Goal: Task Accomplishment & Management: Manage account settings

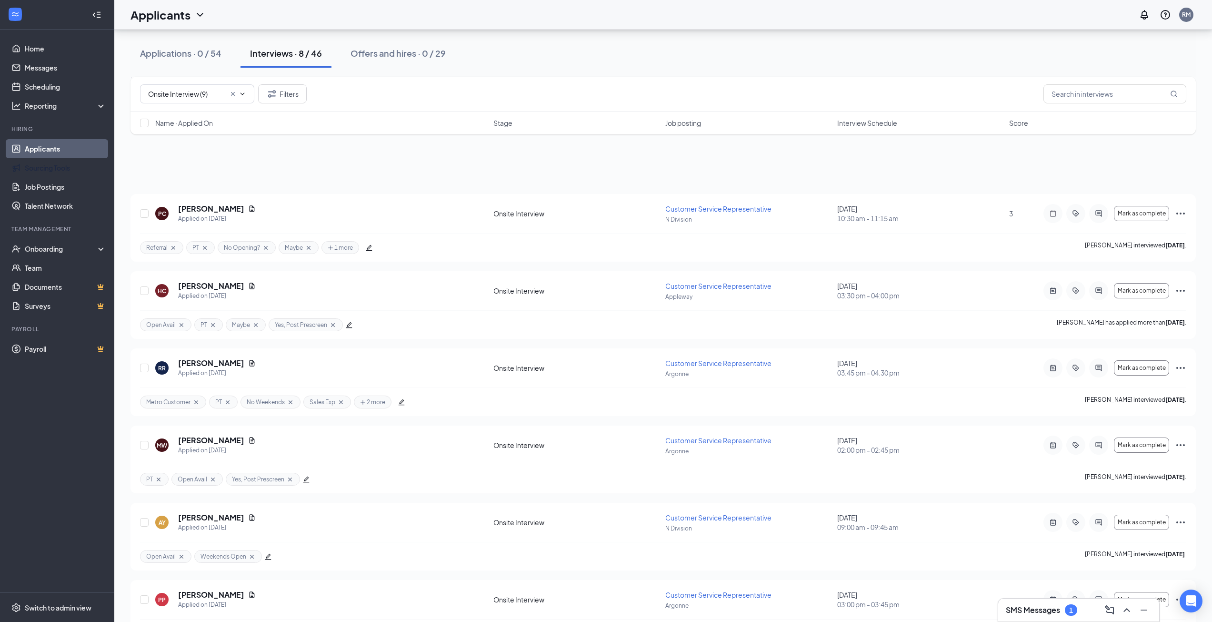
scroll to position [192, 0]
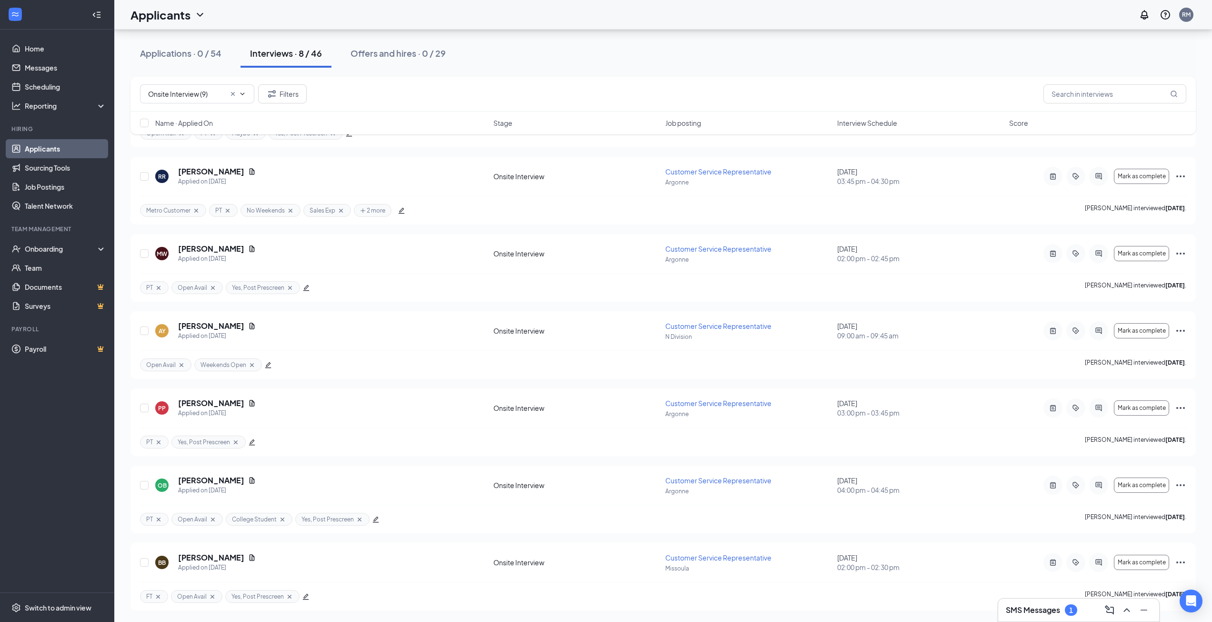
click at [50, 151] on link "Applicants" at bounding box center [65, 148] width 81 height 19
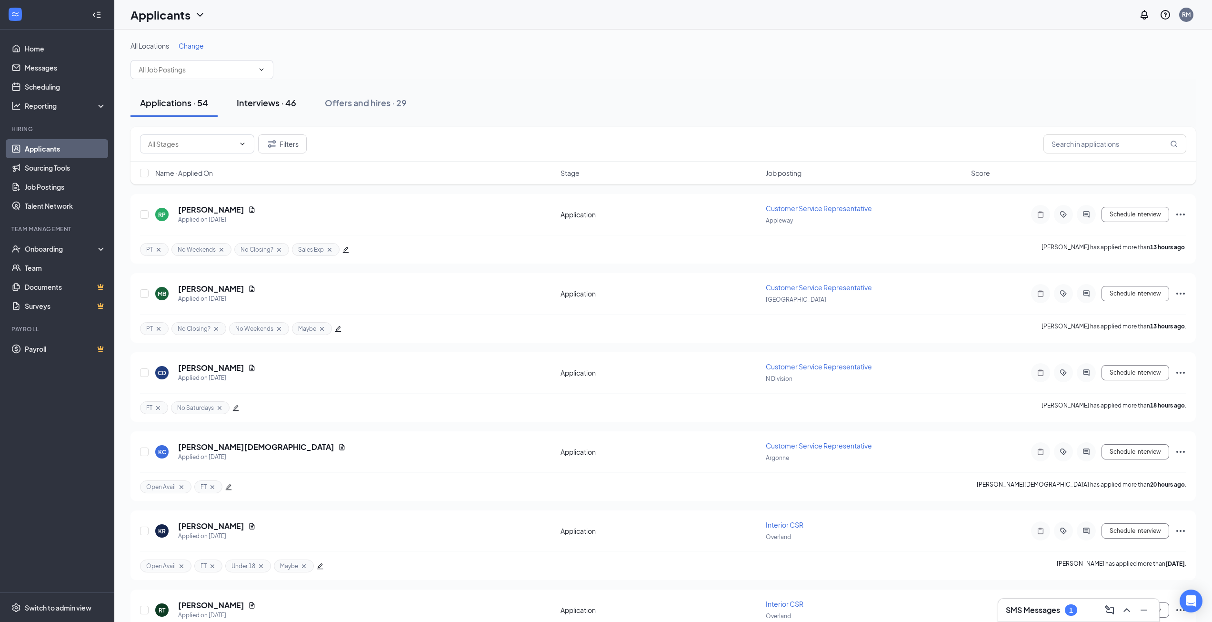
click at [265, 101] on div "Interviews · 46" at bounding box center [267, 103] width 60 height 12
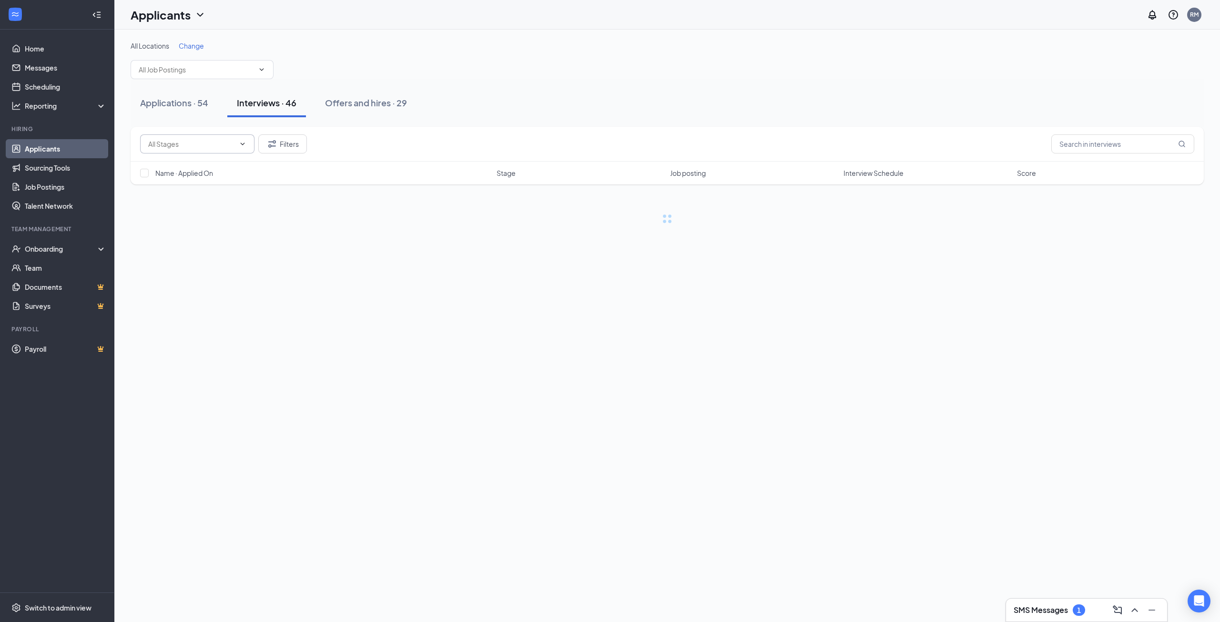
click at [192, 144] on input "text" at bounding box center [191, 144] width 87 height 10
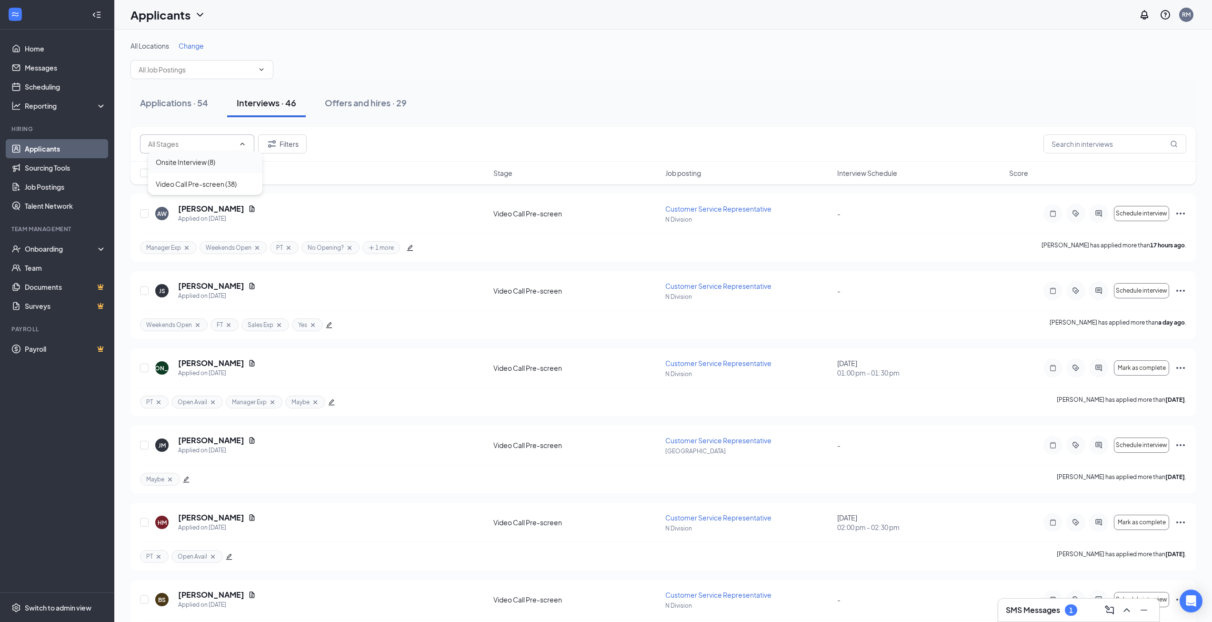
click at [193, 166] on div "Onsite Interview (8)" at bounding box center [186, 162] width 60 height 10
type input "Onsite Interview (8)"
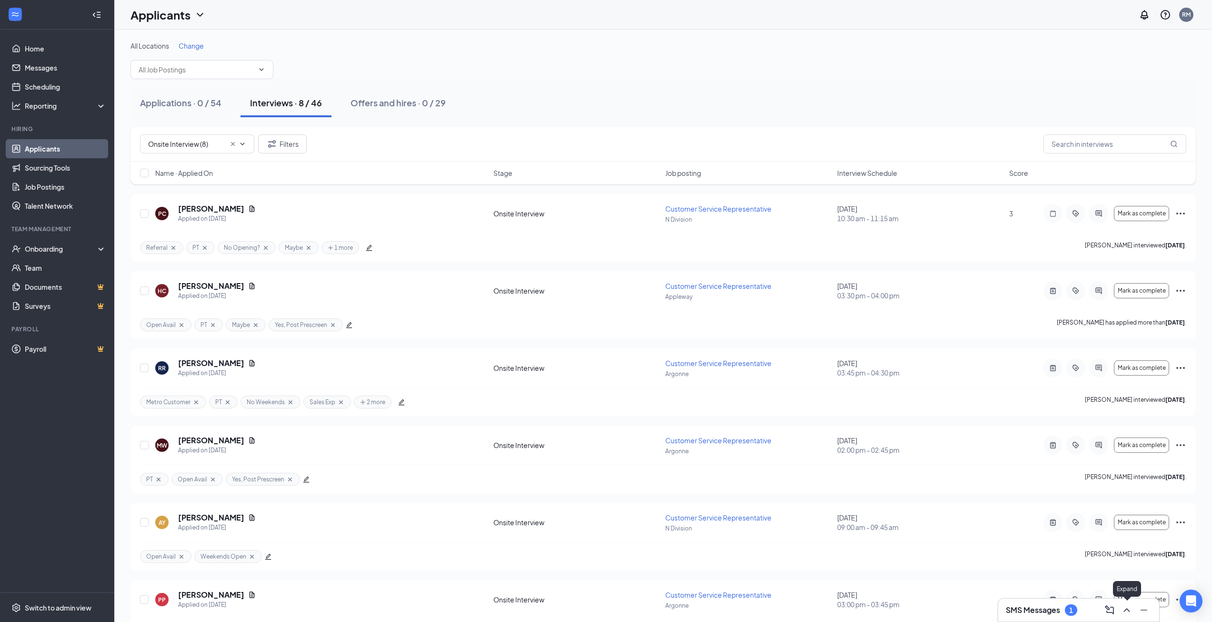
click at [1125, 606] on icon "ChevronUp" at bounding box center [1126, 609] width 11 height 11
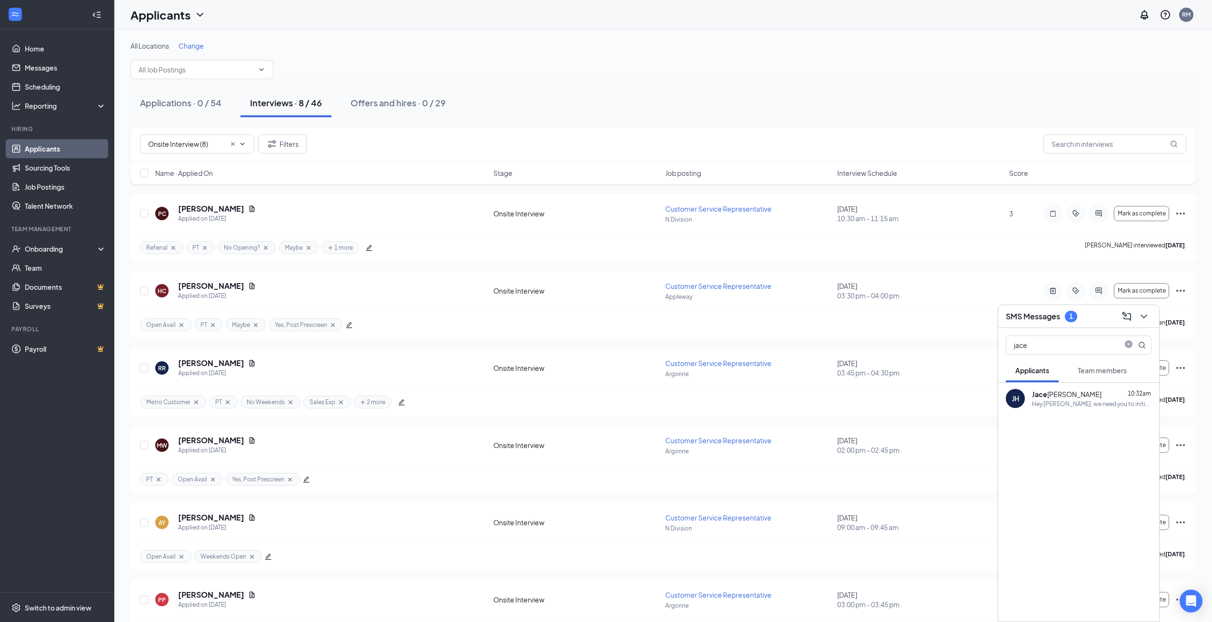
click at [1090, 367] on span "Team members" at bounding box center [1102, 370] width 49 height 9
click at [1129, 341] on icon "close-circle" at bounding box center [1129, 345] width 8 height 8
click at [1098, 346] on input "text" at bounding box center [1063, 345] width 113 height 18
click at [1037, 375] on button "Applicants" at bounding box center [1032, 370] width 53 height 24
click at [1070, 351] on input "Aiden" at bounding box center [1063, 345] width 113 height 18
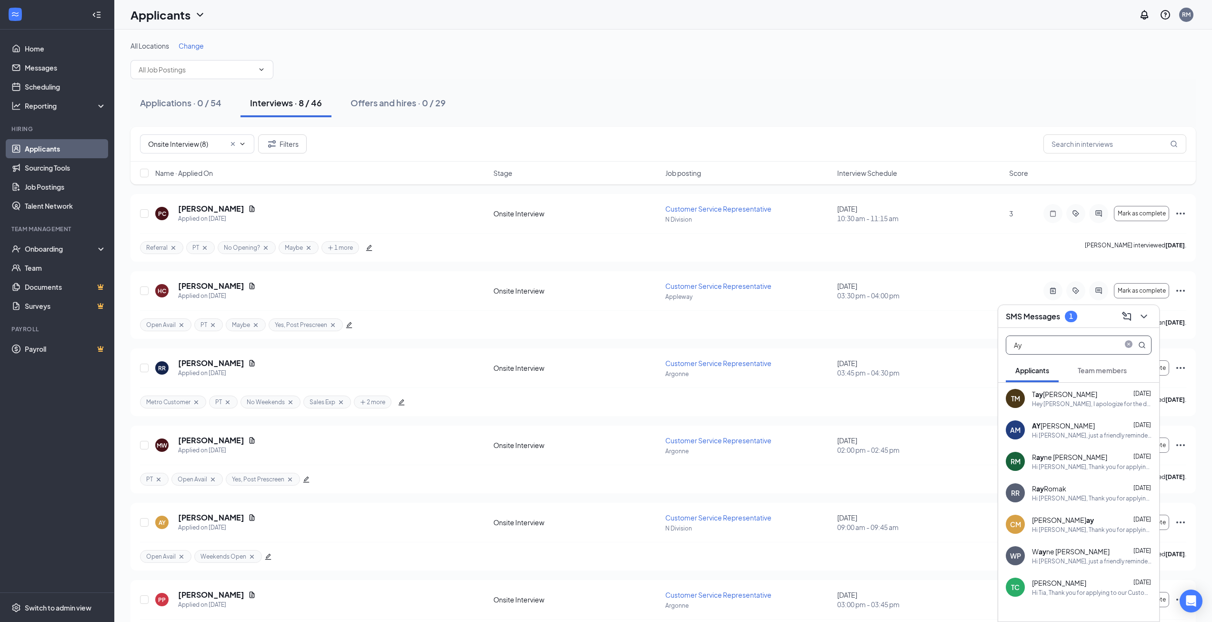
click at [1116, 371] on span "Team members" at bounding box center [1102, 370] width 49 height 9
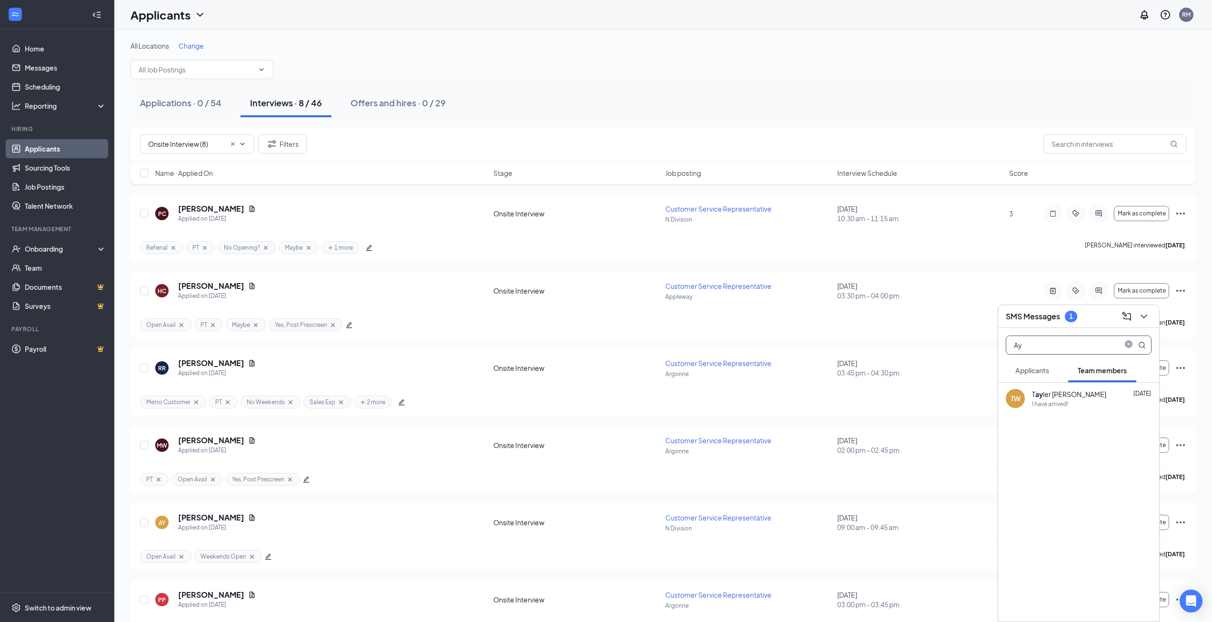
click at [1060, 351] on input "Ay" at bounding box center [1063, 345] width 113 height 18
type input "A"
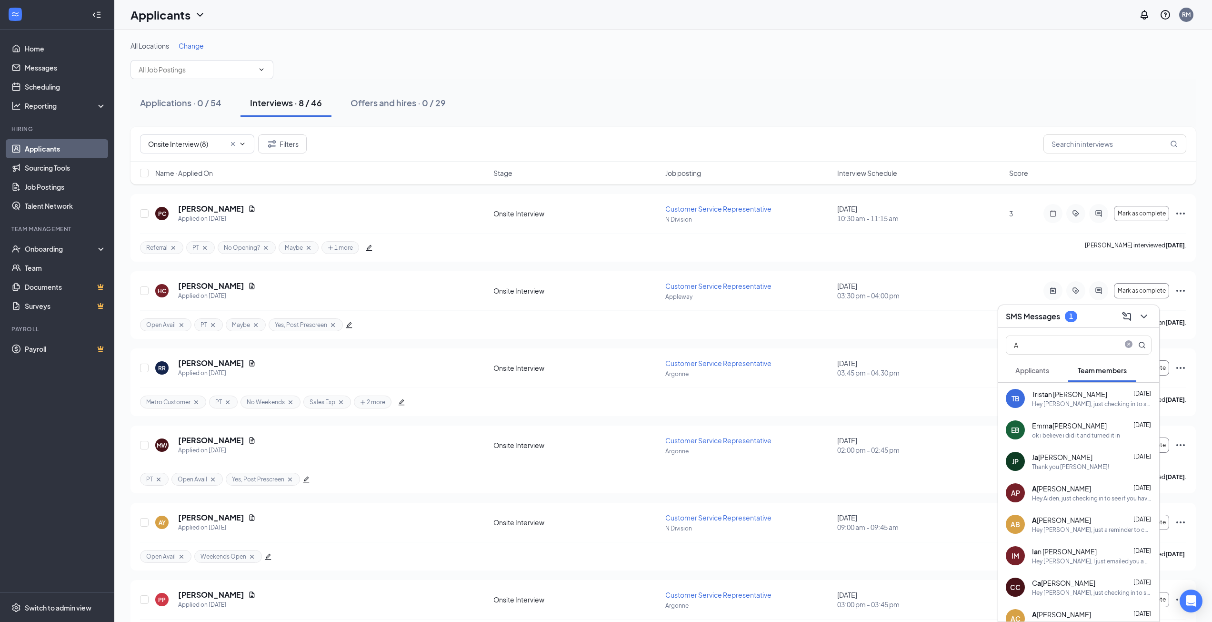
click at [1049, 373] on span "Applicants" at bounding box center [1033, 370] width 34 height 9
click at [1090, 368] on span "Team members" at bounding box center [1102, 370] width 49 height 9
click at [1064, 347] on input "A" at bounding box center [1063, 345] width 113 height 18
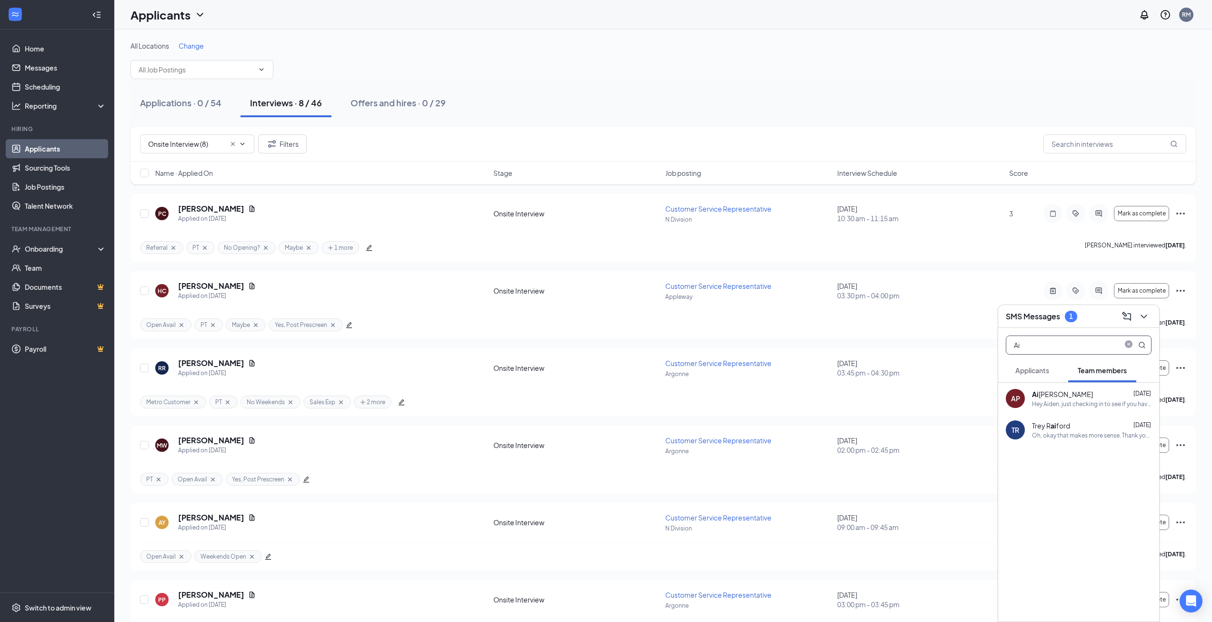
type input "Ai"
click at [1083, 394] on div "Ai [PERSON_NAME] [DATE]" at bounding box center [1092, 394] width 120 height 10
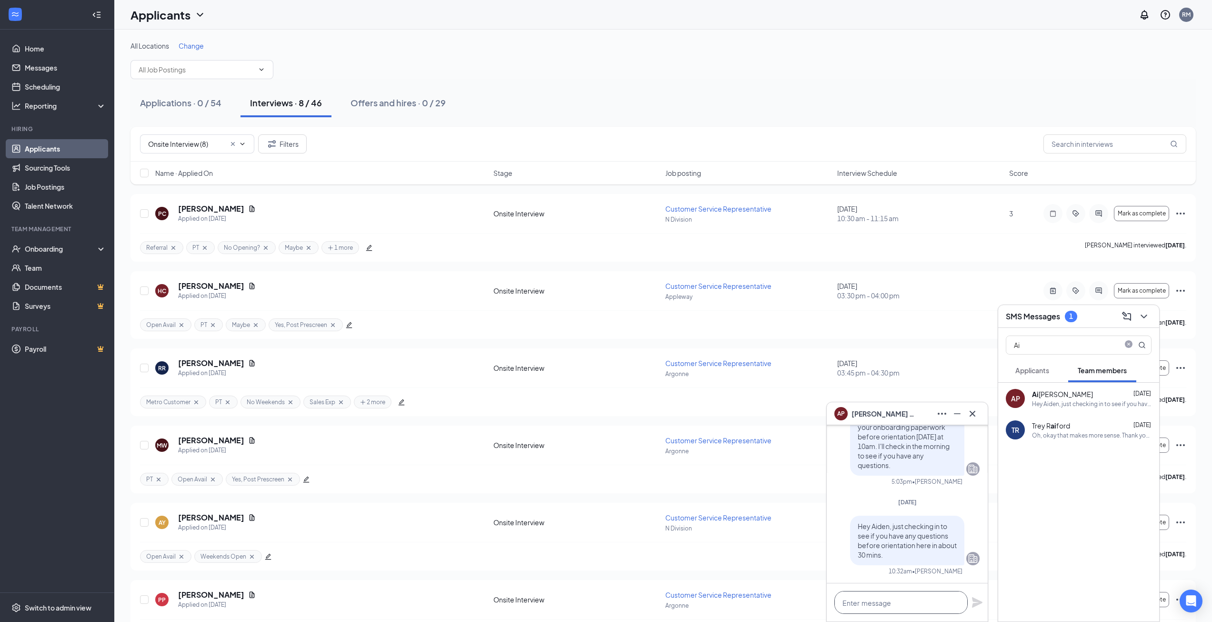
click at [892, 597] on textarea at bounding box center [901, 602] width 133 height 23
type textarea "H"
click at [973, 412] on icon "Cross" at bounding box center [972, 413] width 11 height 11
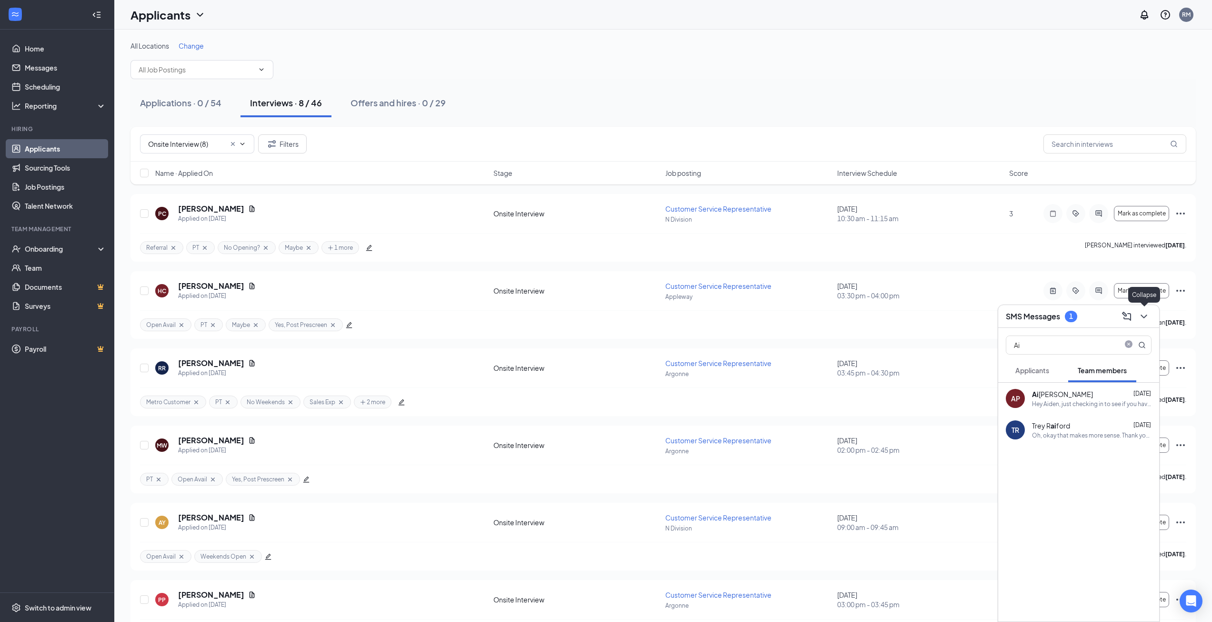
click at [1146, 319] on icon "ChevronDown" at bounding box center [1144, 316] width 11 height 11
